Goal: Navigation & Orientation: Find specific page/section

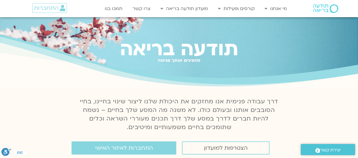
click at [145, 148] on span "התחברות לאיזור האישי" at bounding box center [124, 148] width 58 height 6
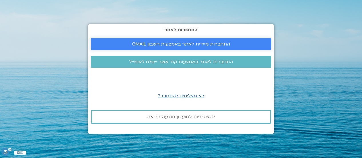
drag, startPoint x: 209, startPoint y: 42, endPoint x: 353, endPoint y: 44, distance: 144.1
click at [209, 42] on span "התחברות מיידית לאתר באמצעות חשבון GMAIL" at bounding box center [181, 43] width 98 height 5
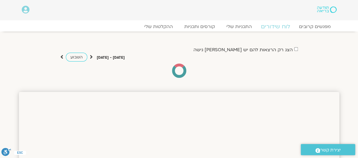
click at [283, 26] on link "לוח שידורים" at bounding box center [275, 26] width 43 height 7
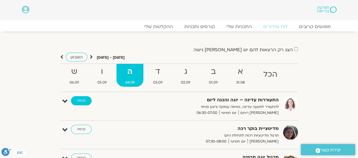
click at [76, 100] on link "כניסה" at bounding box center [81, 100] width 21 height 9
